Goal: Check status: Check status

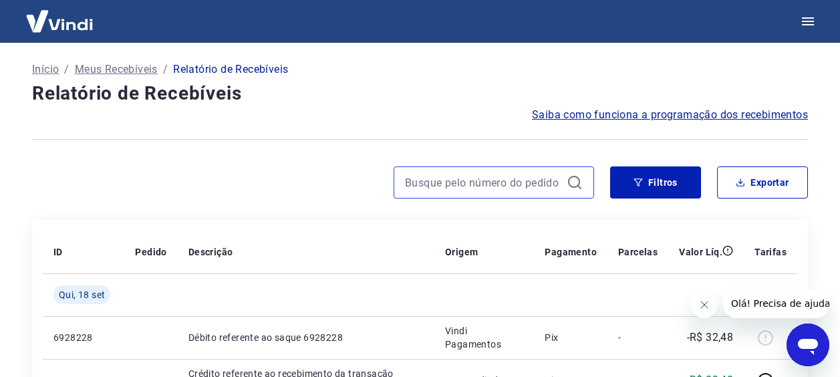
click at [442, 180] on input at bounding box center [483, 182] width 156 height 20
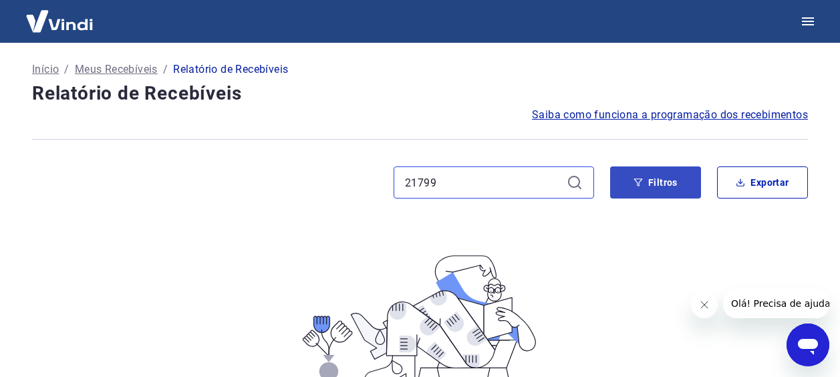
type input "21799"
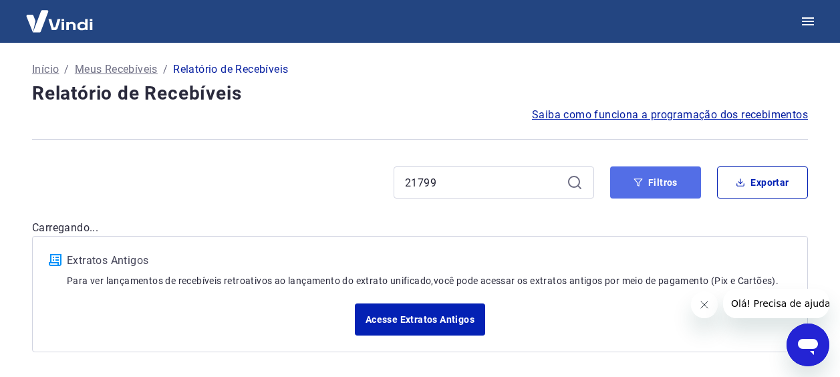
click at [665, 187] on button "Filtros" at bounding box center [655, 182] width 91 height 32
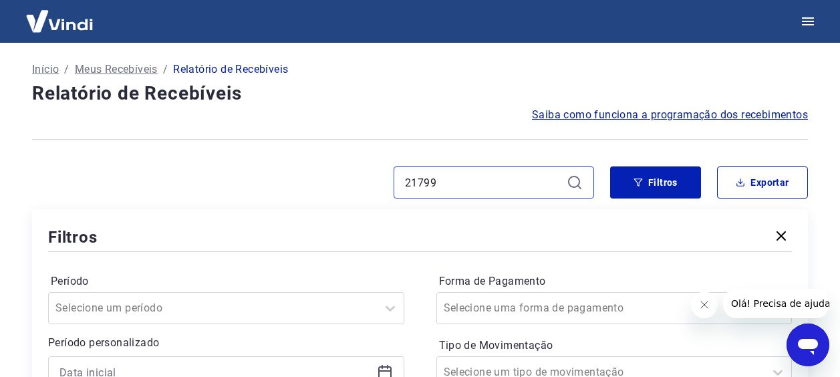
drag, startPoint x: 446, startPoint y: 186, endPoint x: 340, endPoint y: 173, distance: 106.3
click at [341, 173] on div "21799" at bounding box center [313, 182] width 562 height 32
paste input "22959"
type input "22959"
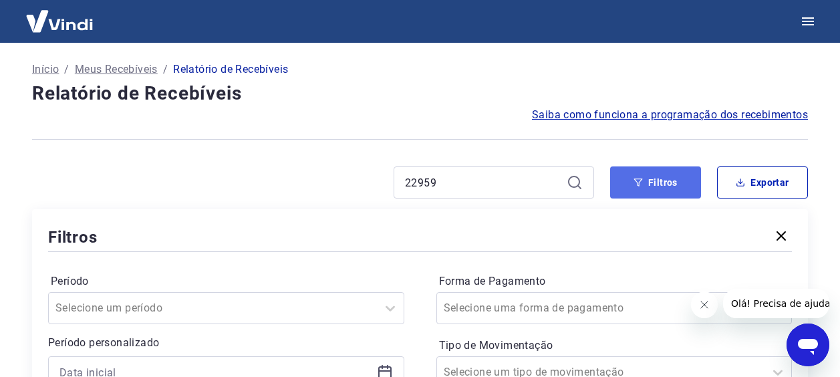
click at [653, 178] on button "Filtros" at bounding box center [655, 182] width 91 height 32
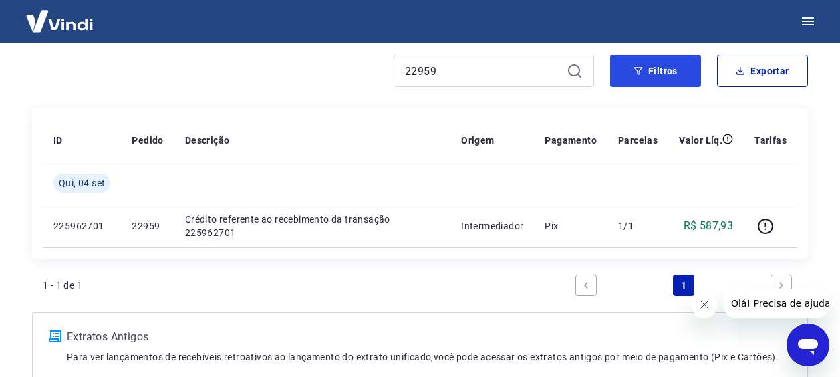
scroll to position [134, 0]
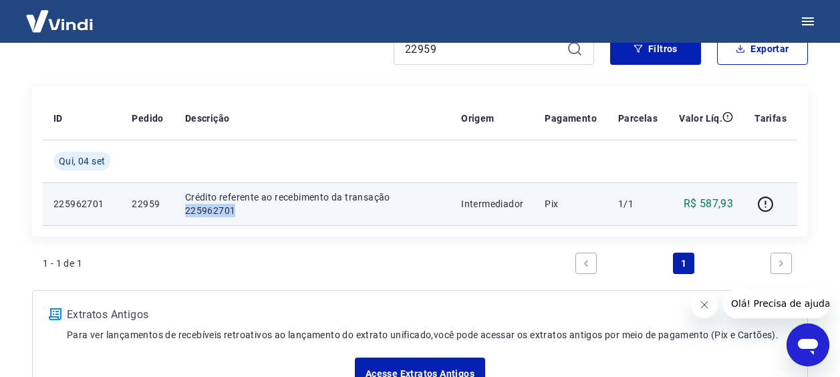
drag, startPoint x: 392, startPoint y: 204, endPoint x: 450, endPoint y: 204, distance: 58.1
click at [450, 204] on td "Crédito referente ao recebimento da transação 225962701" at bounding box center [312, 203] width 276 height 43
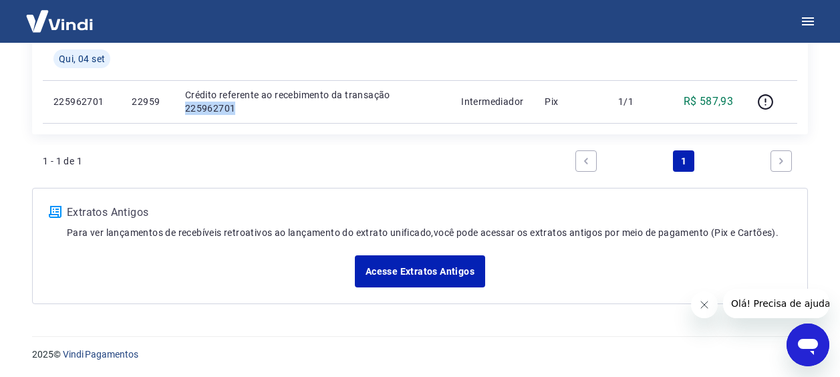
scroll to position [0, 0]
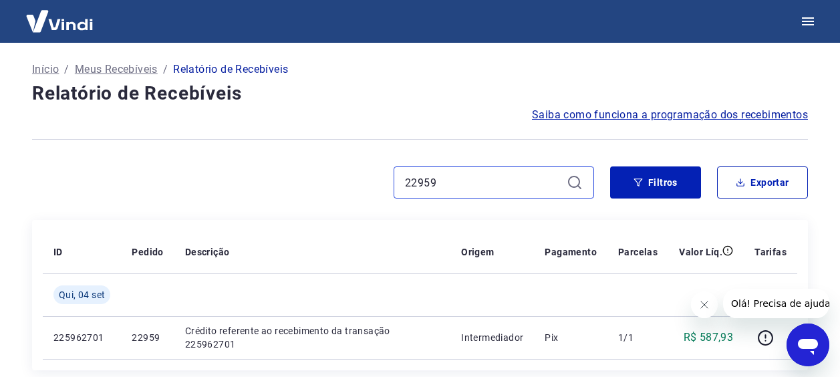
drag, startPoint x: 440, startPoint y: 178, endPoint x: 341, endPoint y: 172, distance: 98.4
click at [341, 172] on div "22959" at bounding box center [313, 182] width 562 height 32
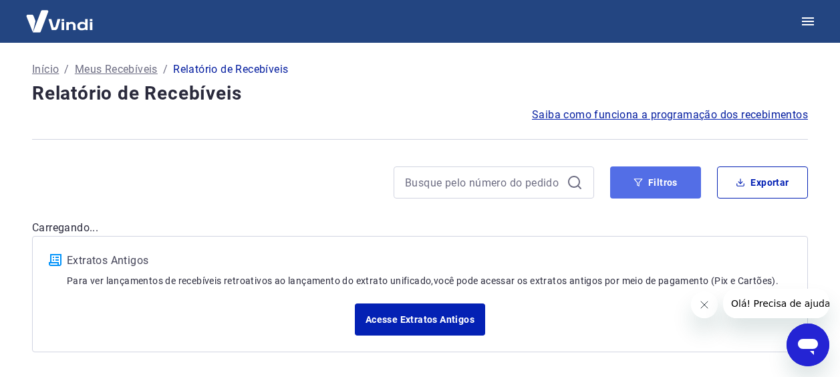
click at [647, 181] on button "Filtros" at bounding box center [655, 182] width 91 height 32
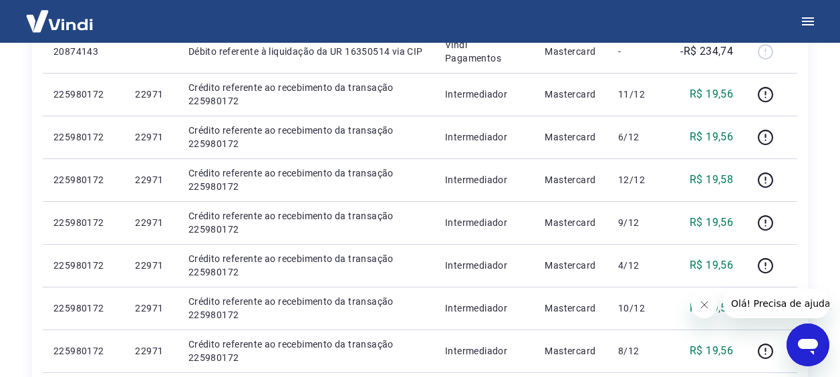
scroll to position [534, 0]
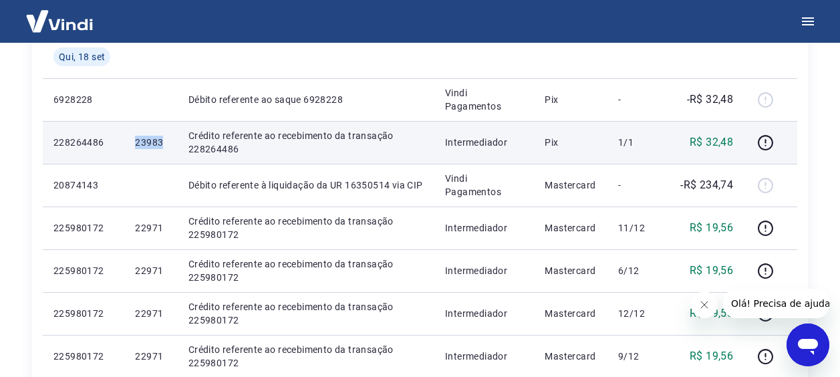
drag, startPoint x: 162, startPoint y: 142, endPoint x: 133, endPoint y: 138, distance: 29.0
click at [133, 138] on td "23983" at bounding box center [150, 142] width 53 height 43
copy p "23983"
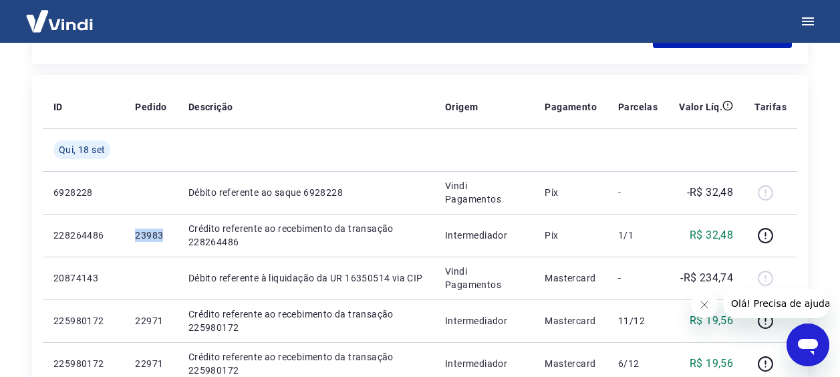
scroll to position [334, 0]
